Goal: Check status: Check status

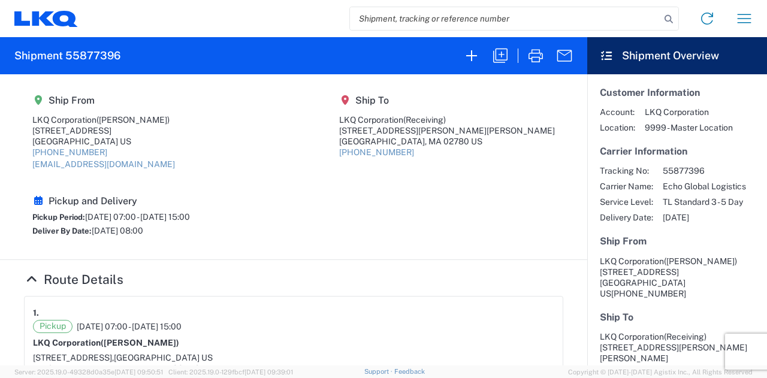
click at [400, 13] on input "search" at bounding box center [505, 18] width 311 height 23
paste input "56850920"
type input "56850920"
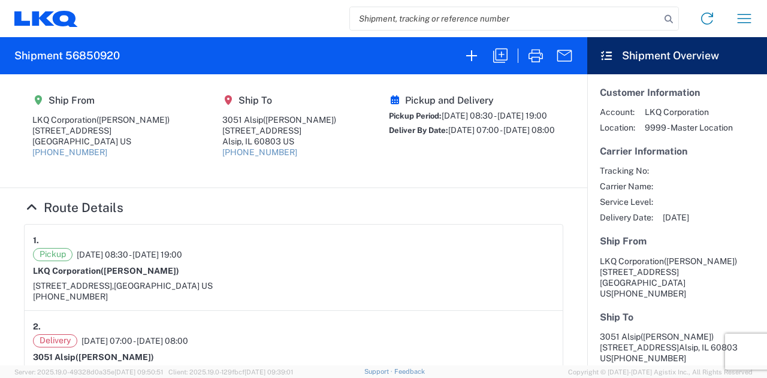
click at [304, 200] on h4 "Route Details" at bounding box center [293, 207] width 539 height 15
click at [390, 261] on div "Pickup 09/19/2025 08:30 - 09/19/2025 19:00 LKQ Corporation (Jose Ellis) 11701 N…" at bounding box center [294, 275] width 522 height 54
click at [305, 311] on article "2. Delivery 09/22/2025 07:00 - 09/22/2025 08:00 3051 Alsip (Chris P.) 5100 W 12…" at bounding box center [294, 354] width 538 height 86
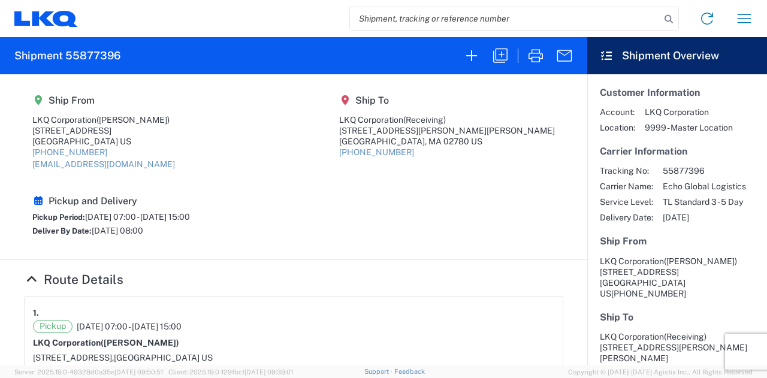
click at [427, 19] on input "search" at bounding box center [505, 18] width 311 height 23
paste input "56850920"
type input "56850920"
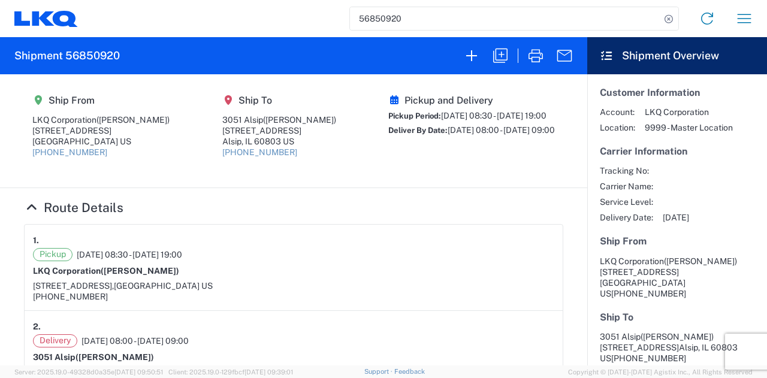
click at [462, 313] on article "2. Delivery 09/26/2025 08:00 - 09/26/2025 09:00 3051 Alsip (Chris P.) 5100 W 12…" at bounding box center [294, 354] width 538 height 86
drag, startPoint x: 445, startPoint y: 288, endPoint x: 465, endPoint y: 367, distance: 81.6
click at [447, 294] on div "Pickup 09/23/2025 08:30 - 09/23/2025 19:00 LKQ Corporation (Jose Ellis) 11701 N…" at bounding box center [294, 275] width 522 height 54
drag, startPoint x: 376, startPoint y: 174, endPoint x: 365, endPoint y: 164, distance: 15.7
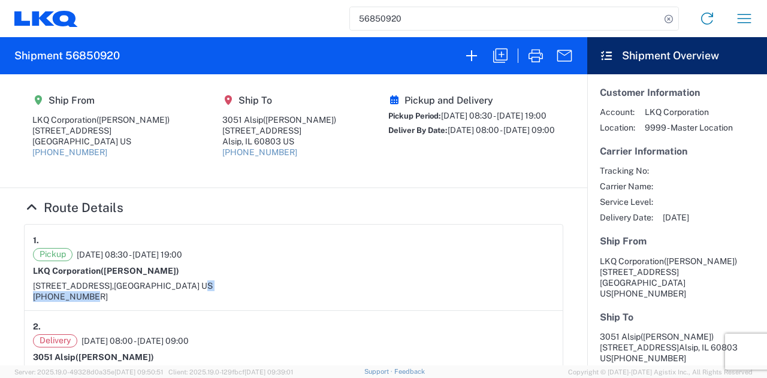
click at [365, 164] on agx-shipment-main-routing-info "Ship From LKQ Corporation (Jose Ellis) 11701 NW 101 RD Suite 1 Medley, FL 33178…" at bounding box center [293, 130] width 539 height 89
click at [320, 215] on h4 "Route Details" at bounding box center [293, 207] width 539 height 15
